Goal: Information Seeking & Learning: Find contact information

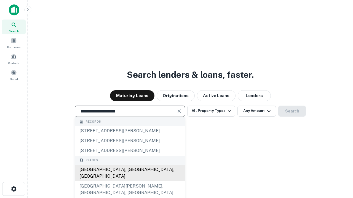
click at [129, 181] on div "[GEOGRAPHIC_DATA], [GEOGRAPHIC_DATA], [GEOGRAPHIC_DATA]" at bounding box center [130, 173] width 110 height 17
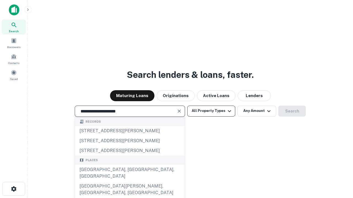
type input "**********"
click at [211, 111] on button "All Property Types" at bounding box center [211, 111] width 48 height 11
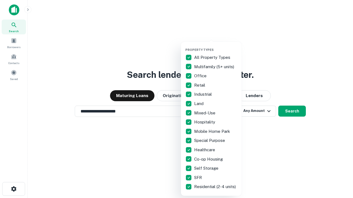
click at [215, 46] on button "button" at bounding box center [215, 46] width 61 height 0
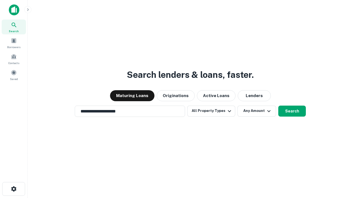
scroll to position [3, 66]
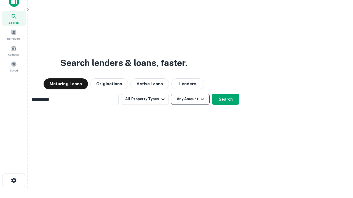
click at [171, 94] on button "Any Amount" at bounding box center [190, 99] width 39 height 11
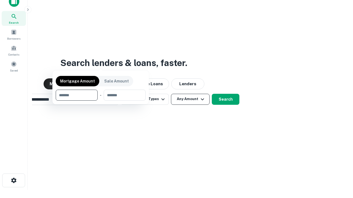
scroll to position [9, 0]
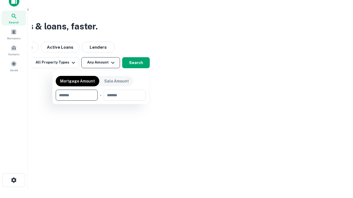
type input "*******"
click at [101, 101] on button "button" at bounding box center [101, 101] width 90 height 0
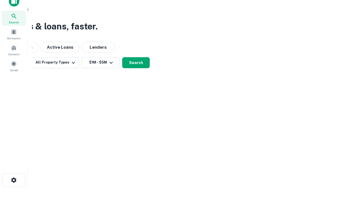
scroll to position [9, 0]
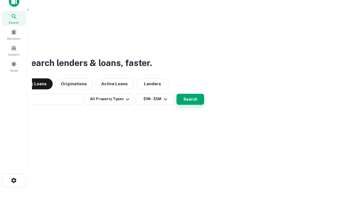
click at [176, 94] on button "Search" at bounding box center [190, 99] width 28 height 11
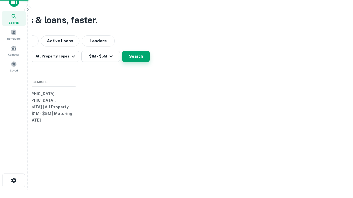
scroll to position [9, 0]
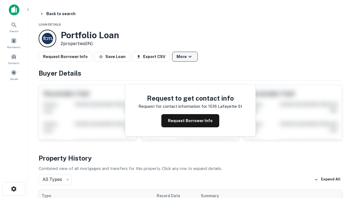
click at [185, 57] on button "More" at bounding box center [185, 57] width 26 height 10
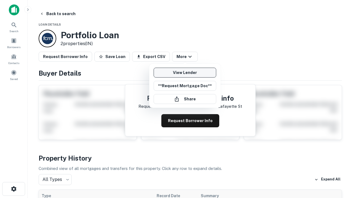
click at [185, 73] on link "View Lender" at bounding box center [184, 73] width 63 height 10
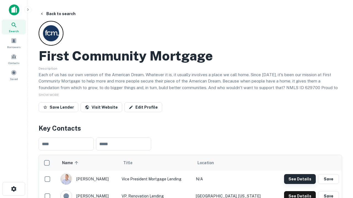
click at [299, 179] on button "See Details" at bounding box center [300, 179] width 32 height 10
